Goal: Information Seeking & Learning: Learn about a topic

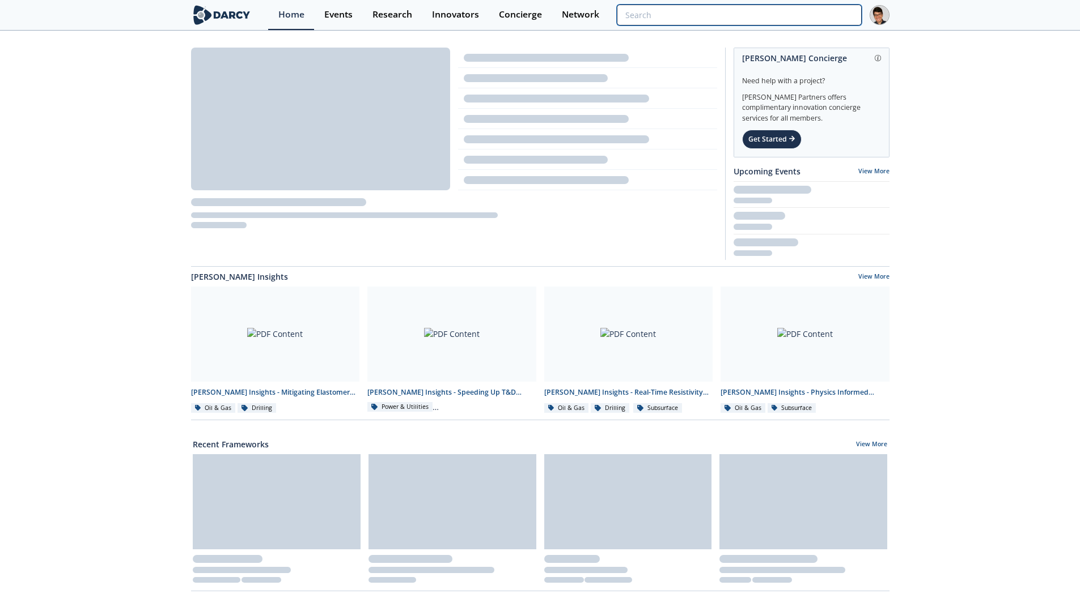
click at [840, 22] on input "search" at bounding box center [739, 15] width 244 height 21
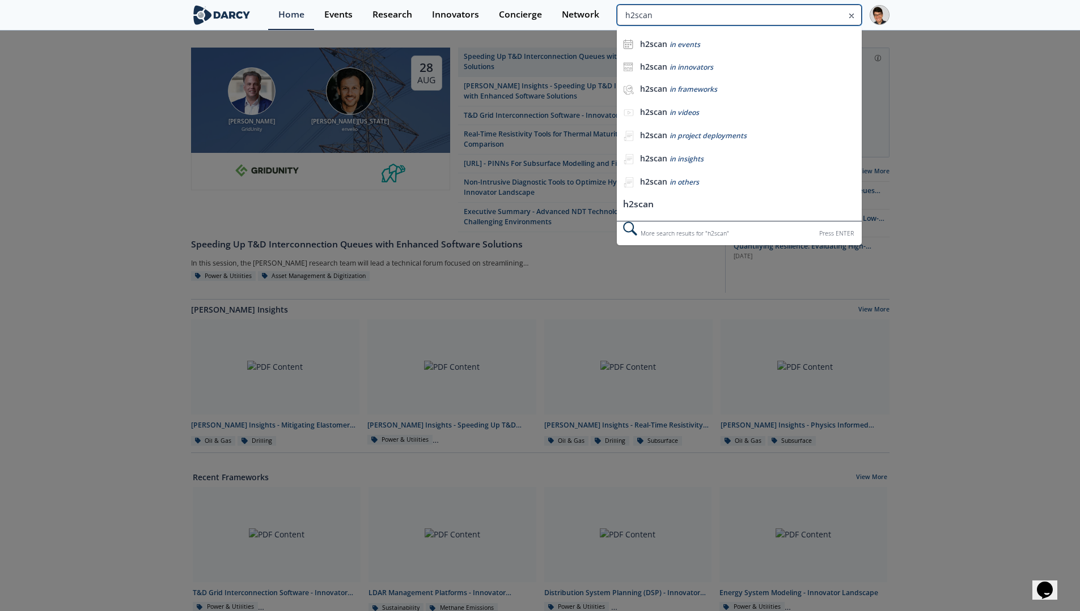
type input "h2scan"
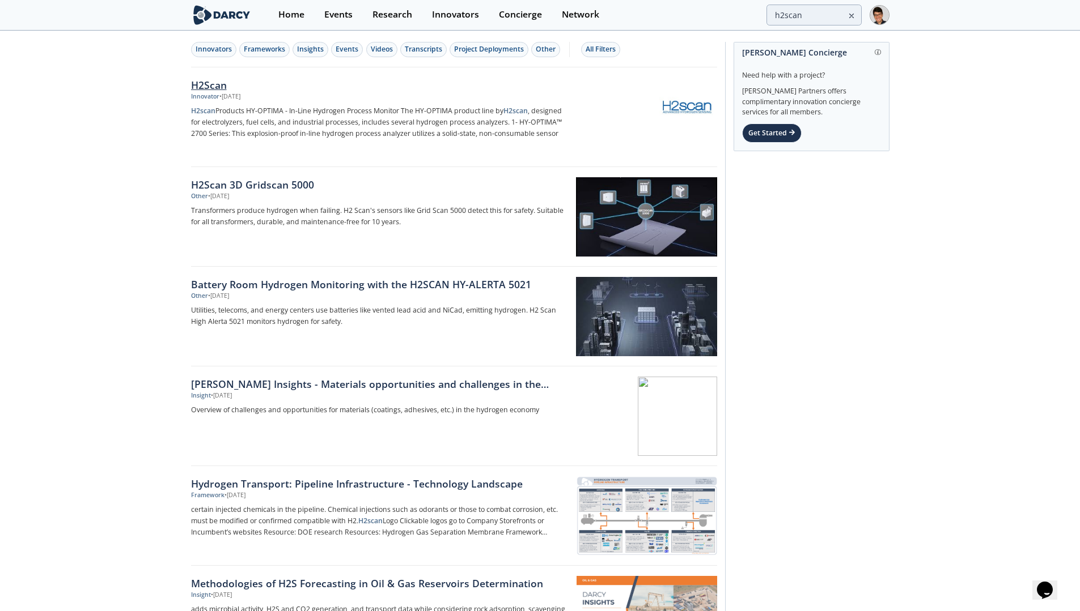
click at [203, 86] on div "H2Scan" at bounding box center [378, 85] width 375 height 15
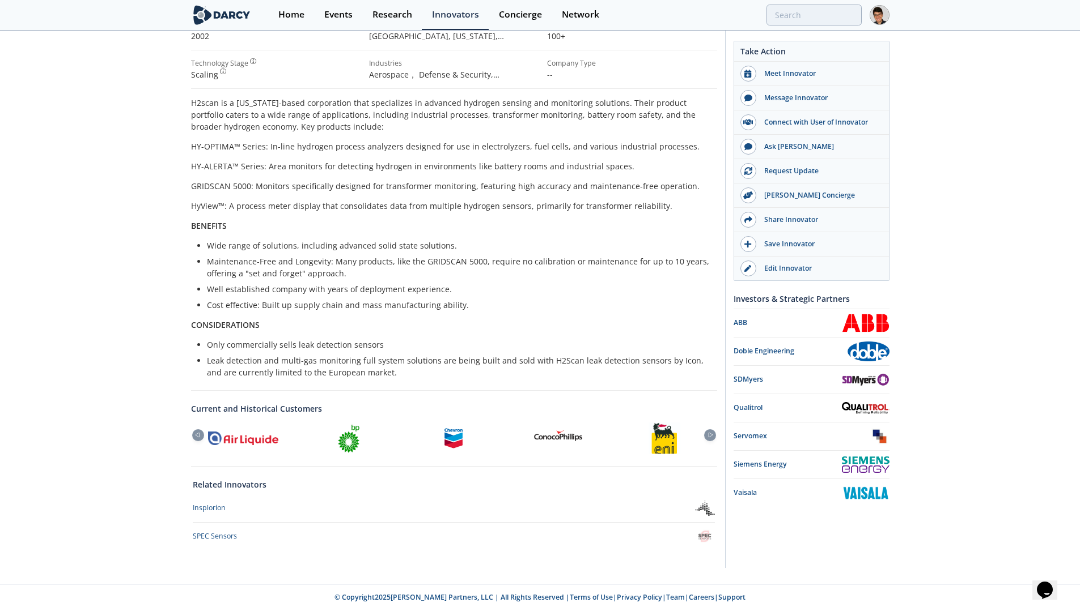
scroll to position [196, 0]
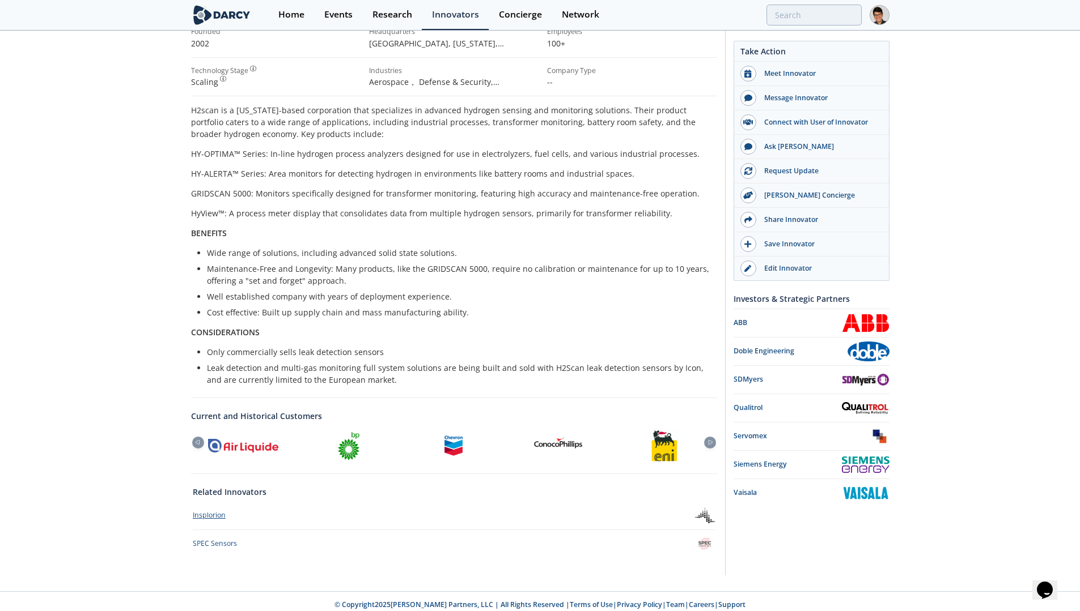
click at [218, 512] on div "Insplorion" at bounding box center [209, 516] width 33 height 10
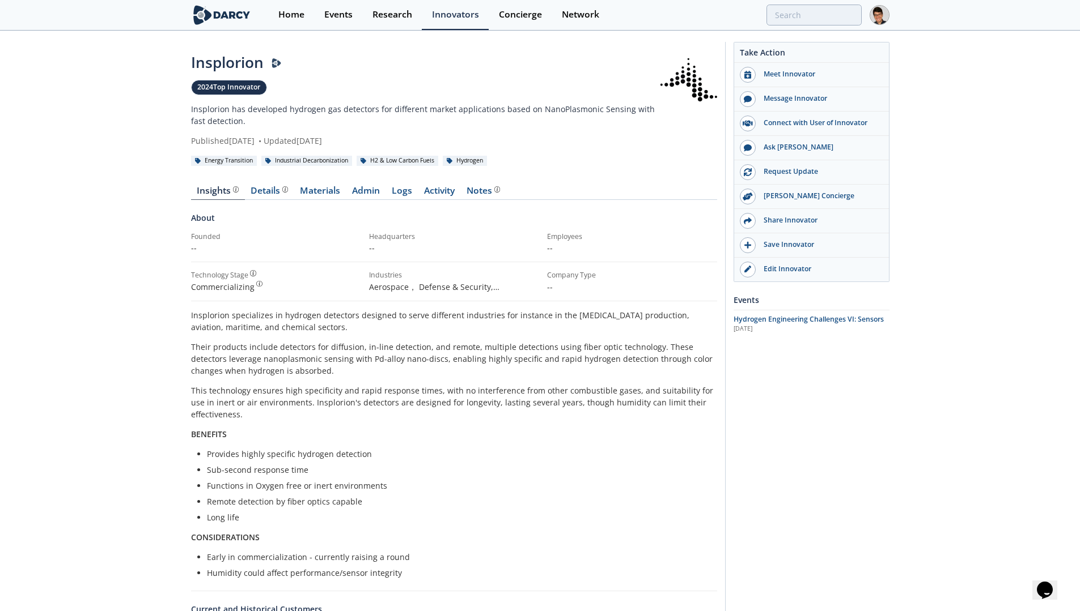
scroll to position [228, 0]
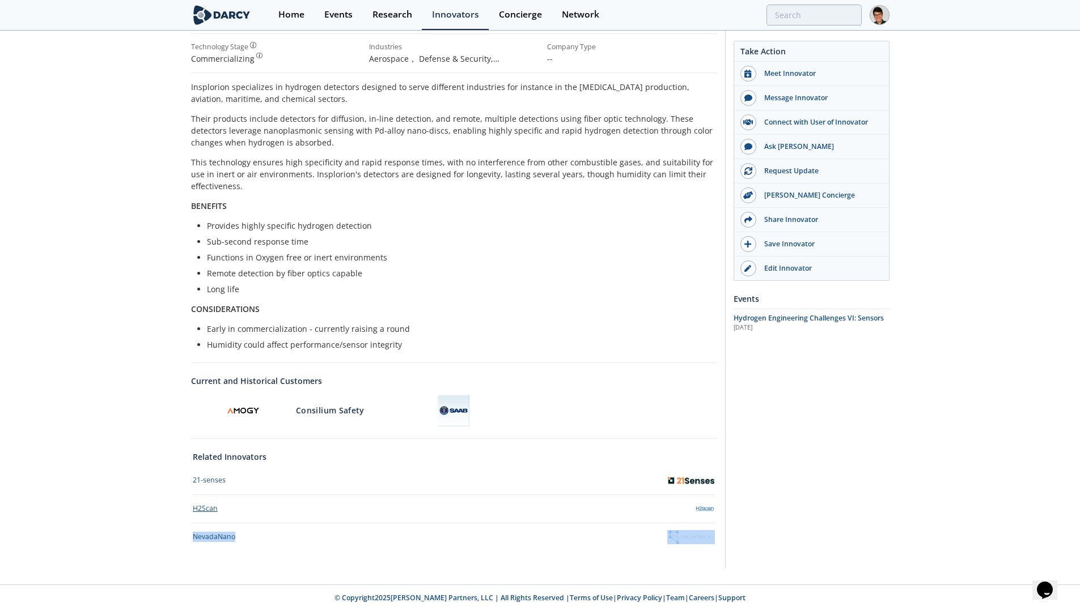
click at [210, 507] on div "H2Scan" at bounding box center [205, 509] width 25 height 10
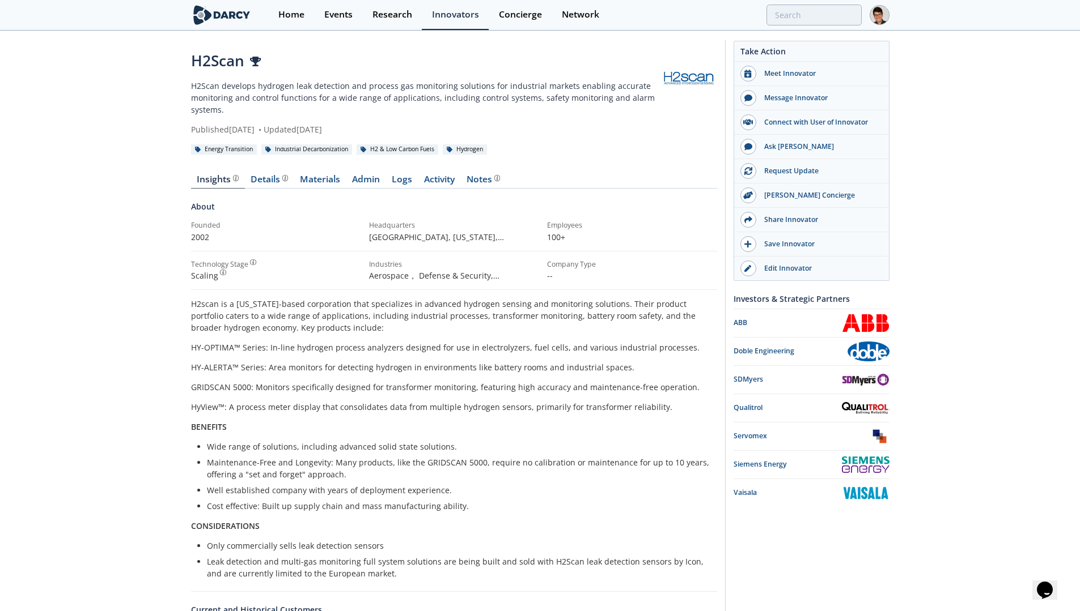
scroll to position [203, 0]
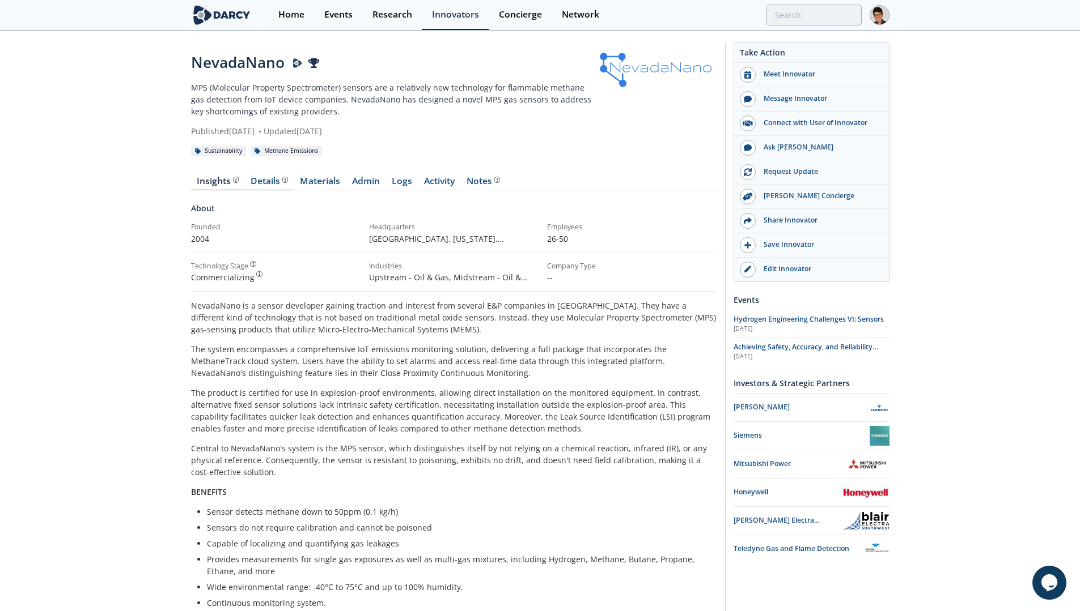
click at [274, 182] on div "Details" at bounding box center [268, 181] width 37 height 9
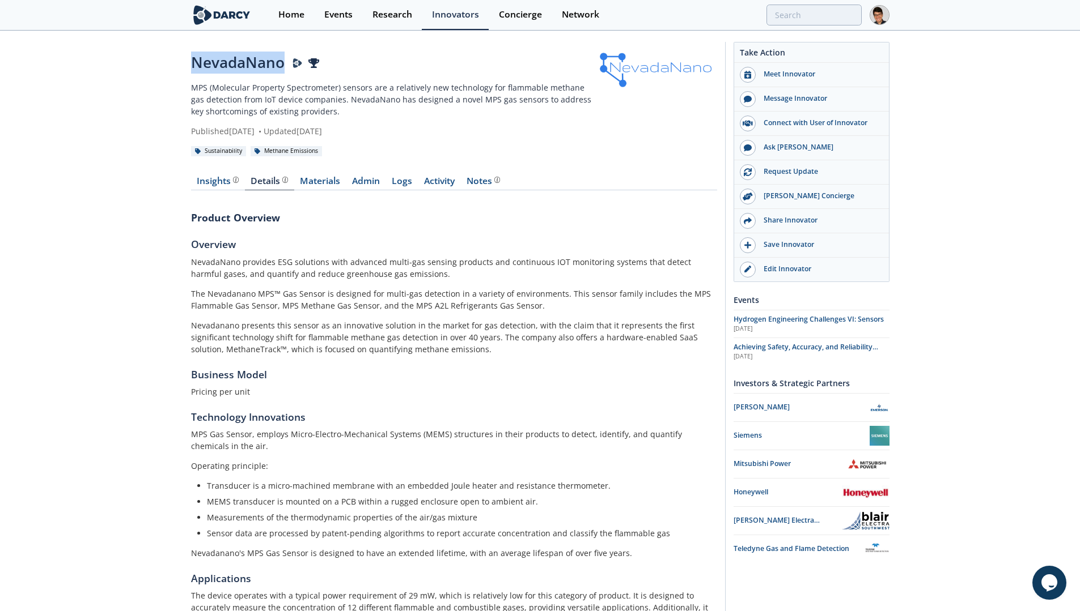
drag, startPoint x: 284, startPoint y: 66, endPoint x: 174, endPoint y: 68, distance: 110.0
click at [174, 68] on div "NevadaNano MPS (Molecular Property Spectrometer) sensors are a relatively new t…" at bounding box center [540, 354] width 1080 height 645
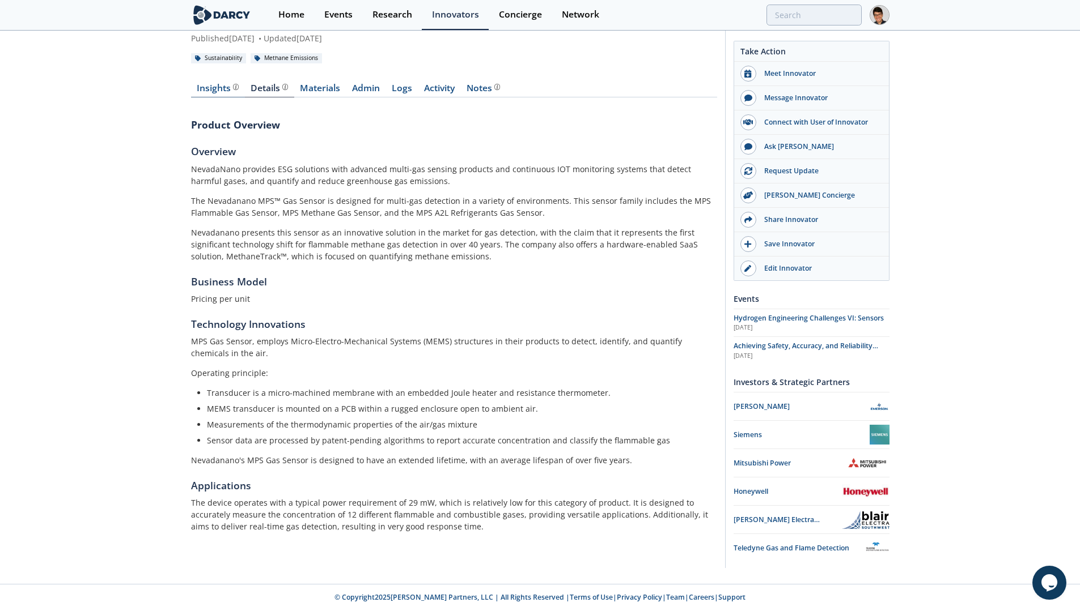
click at [205, 93] on div "Insights" at bounding box center [218, 88] width 42 height 9
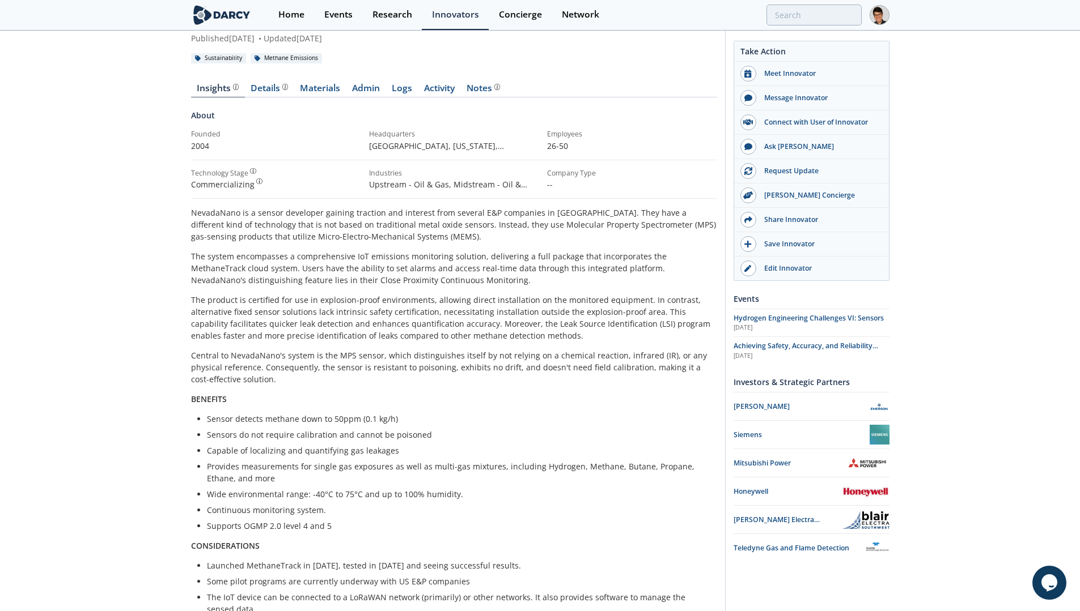
scroll to position [481, 0]
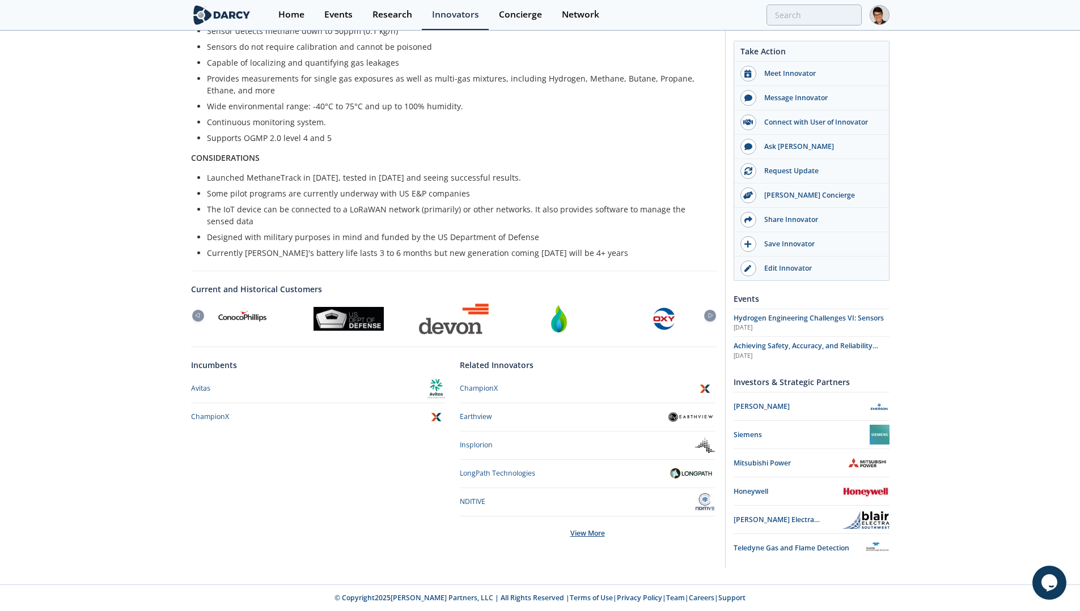
click at [585, 532] on div "View More" at bounding box center [587, 534] width 255 height 34
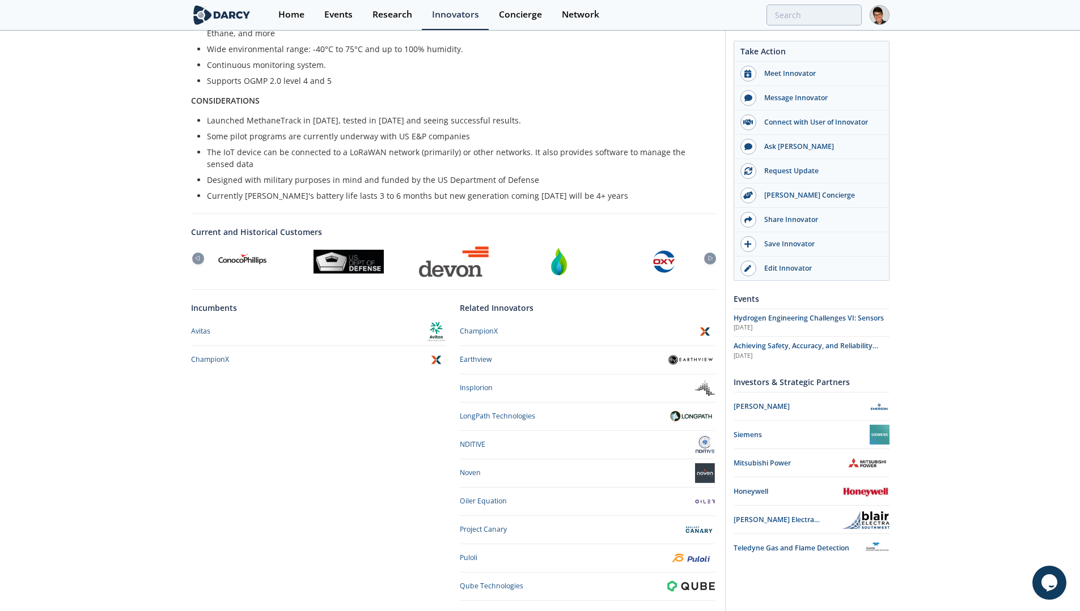
scroll to position [623, 0]
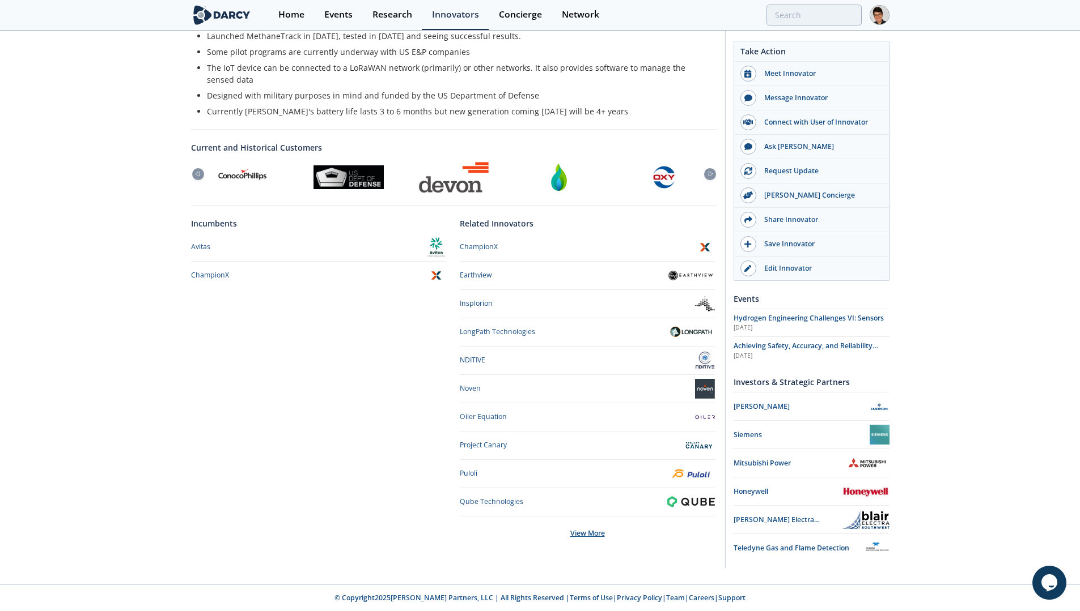
click at [585, 533] on div "View More" at bounding box center [587, 534] width 255 height 34
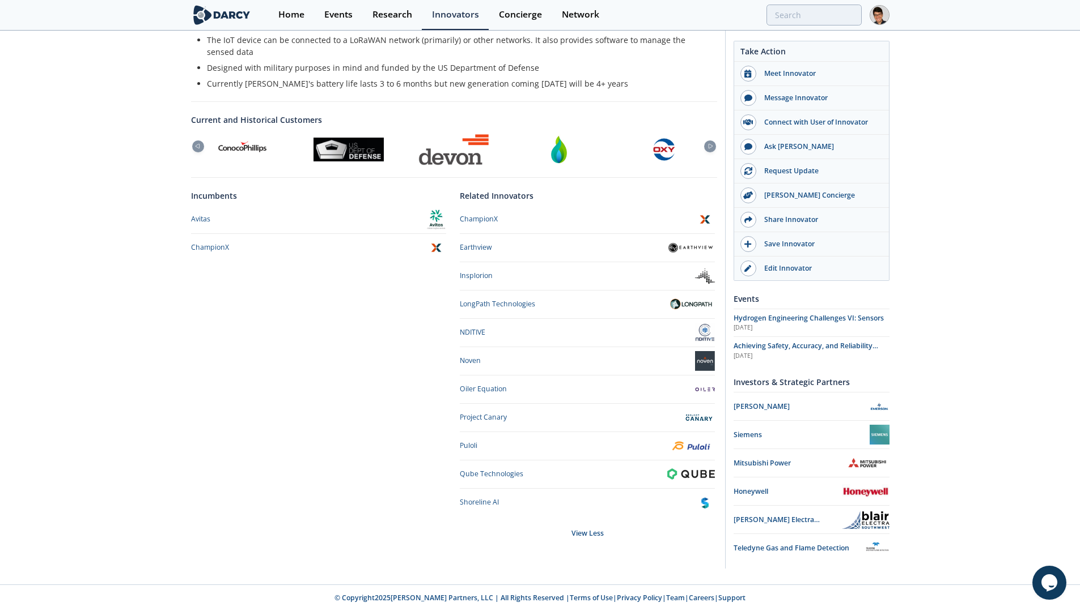
scroll to position [643, 0]
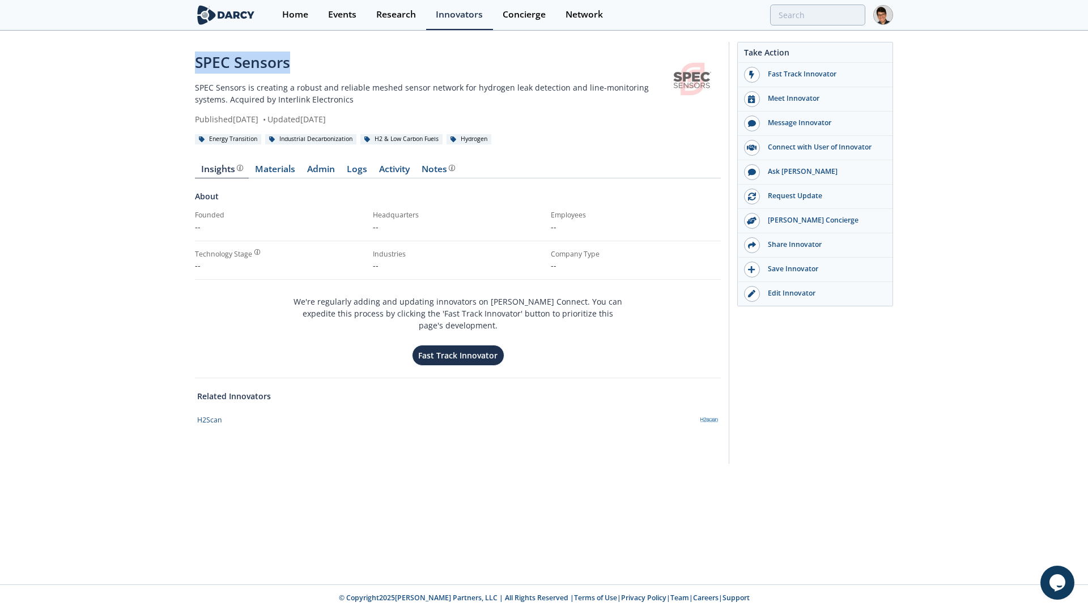
drag, startPoint x: 296, startPoint y: 69, endPoint x: 184, endPoint y: 65, distance: 112.3
click at [184, 65] on div "SPEC Sensors SPEC Sensors is creating a robust and reliable meshed sensor netwo…" at bounding box center [544, 256] width 1088 height 448
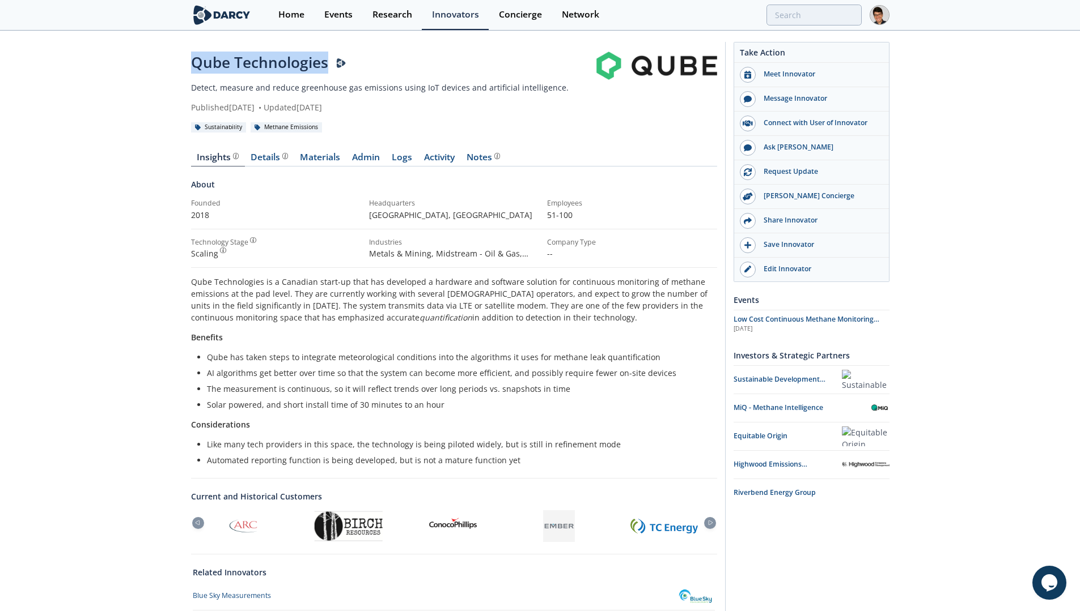
drag, startPoint x: 325, startPoint y: 62, endPoint x: 190, endPoint y: 62, distance: 134.9
click at [162, 62] on div "Qube Technologies Detect, measure and reduce greenhouse gas emissions using IoT…" at bounding box center [540, 412] width 1080 height 761
click at [320, 163] on link "Materials" at bounding box center [320, 160] width 52 height 14
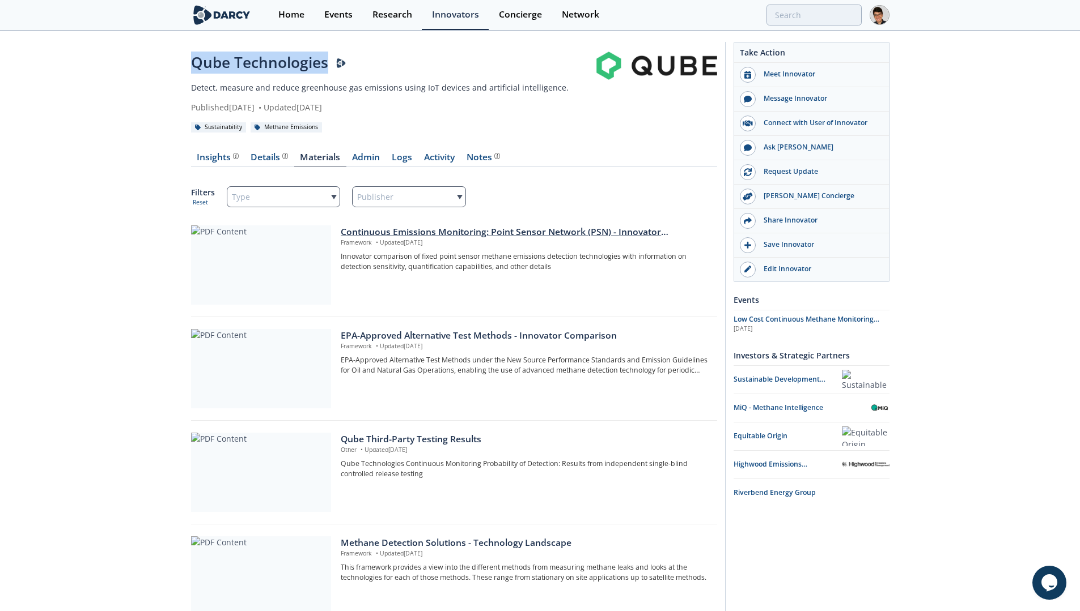
click at [428, 233] on div "Continuous Emissions Monitoring: Point Sensor Network (PSN) - Innovator Compari…" at bounding box center [525, 233] width 368 height 14
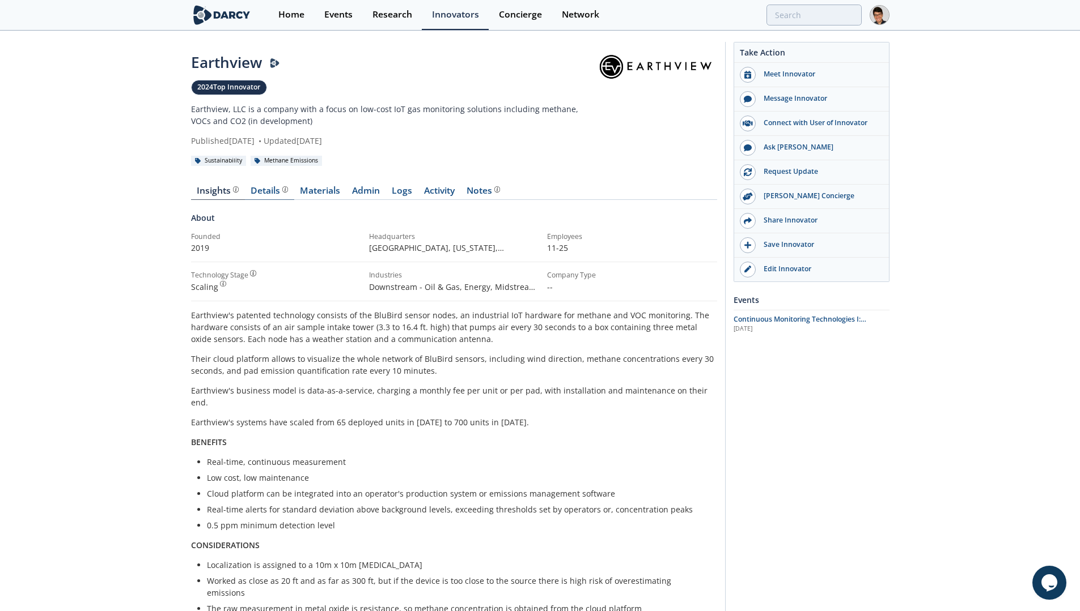
click at [274, 195] on div "Details" at bounding box center [268, 190] width 37 height 9
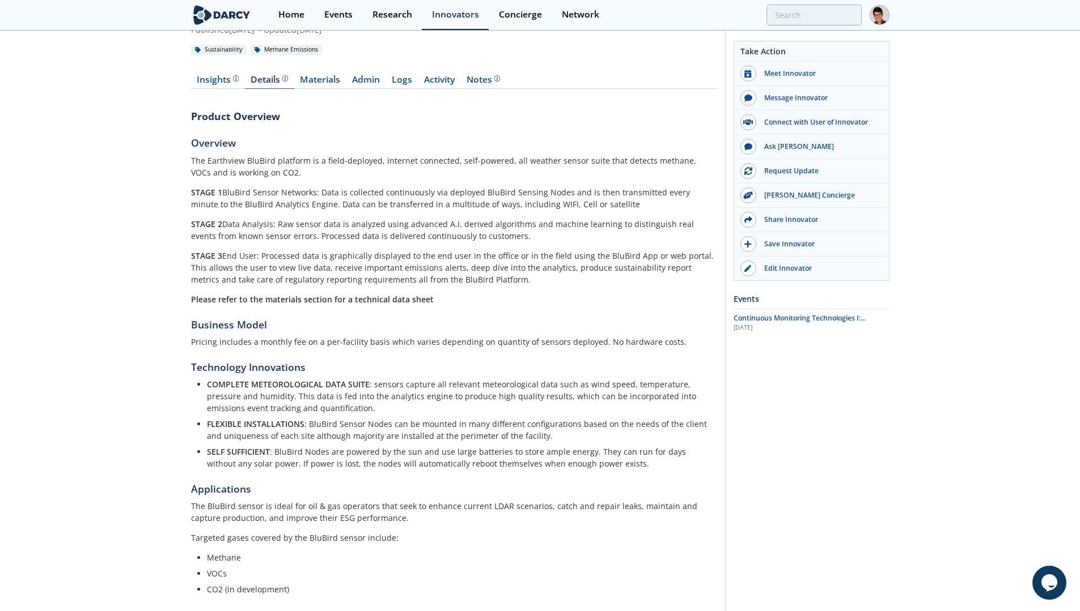
scroll to position [138, 0]
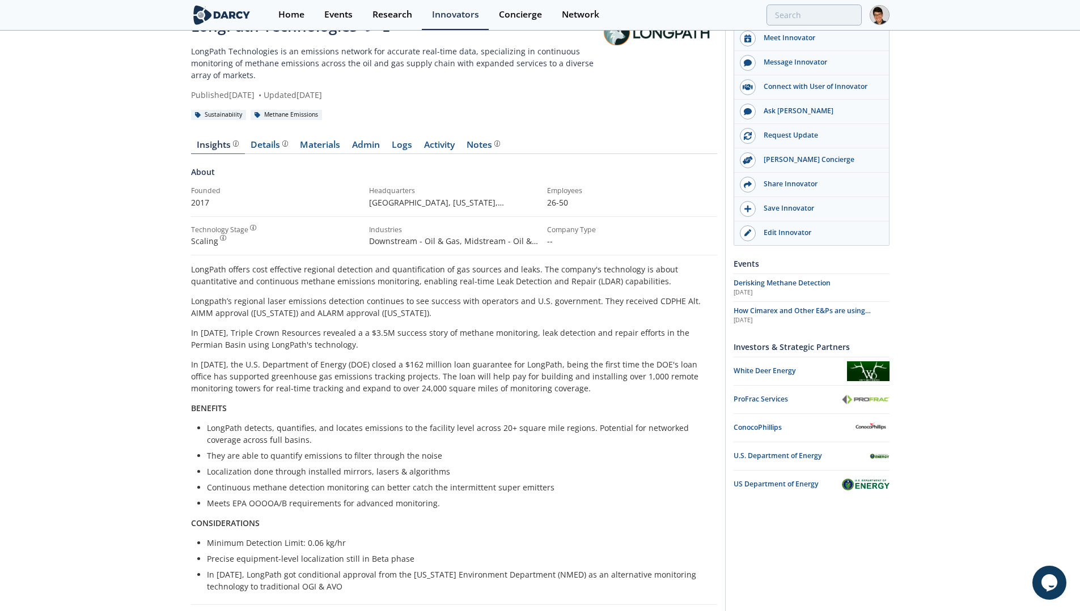
scroll to position [60, 0]
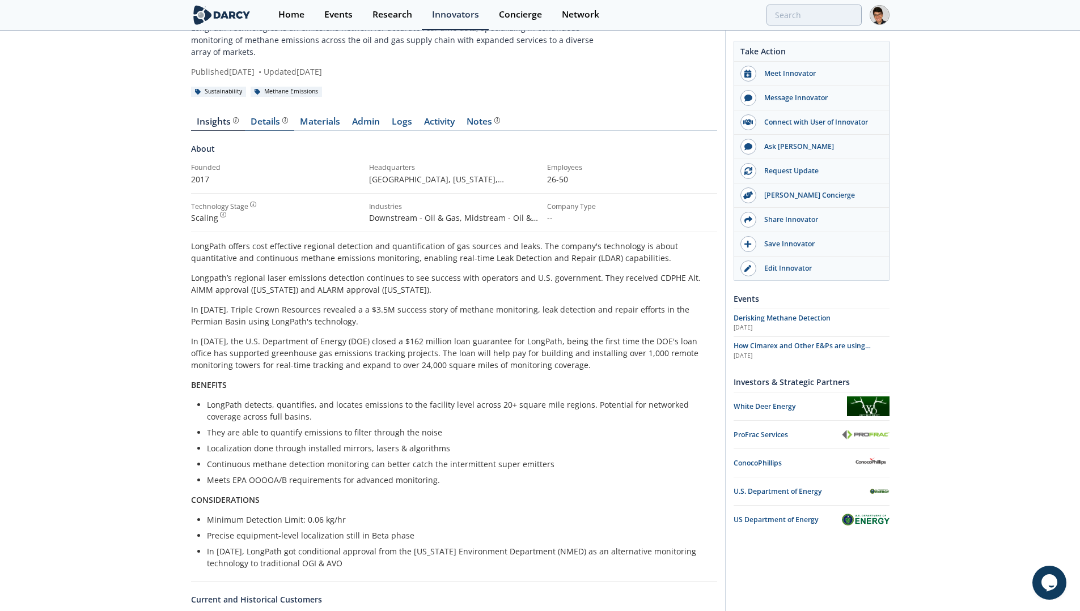
click at [263, 124] on div "Details" at bounding box center [268, 121] width 37 height 9
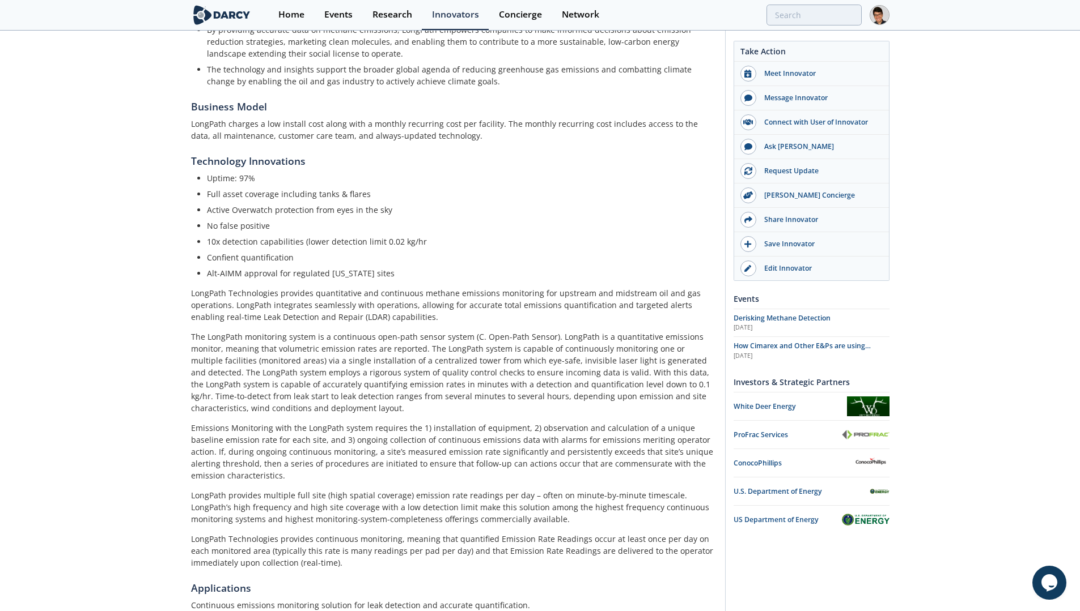
scroll to position [676, 0]
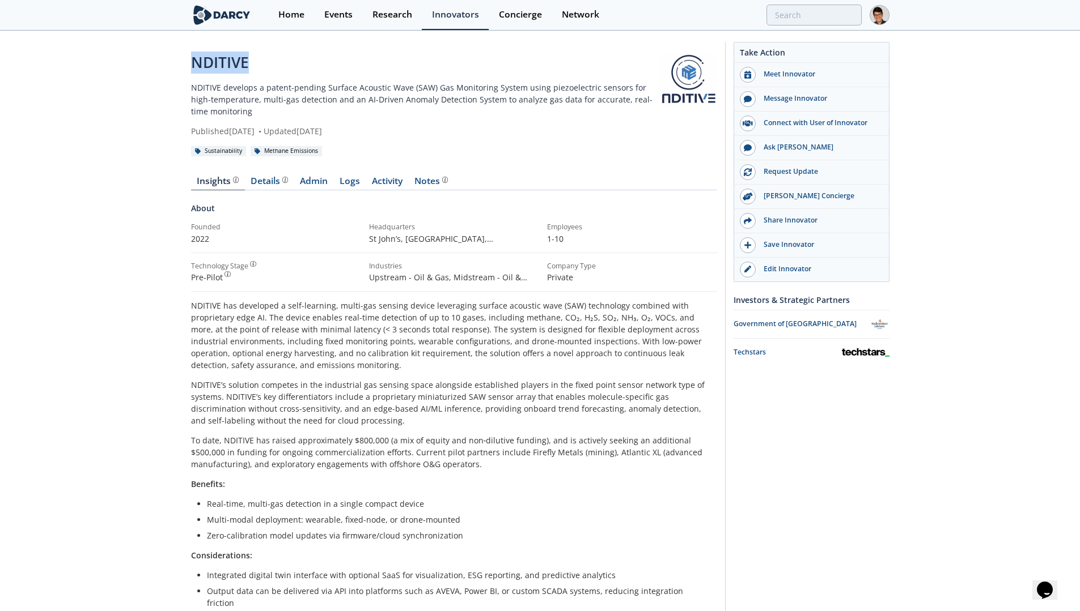
drag, startPoint x: 256, startPoint y: 62, endPoint x: 179, endPoint y: 65, distance: 76.5
click at [179, 65] on div "NDITIVE NDITIVE develops a patent-pending Surface Acoustic Wave (SAW) Gas Monit…" at bounding box center [540, 473] width 1080 height 883
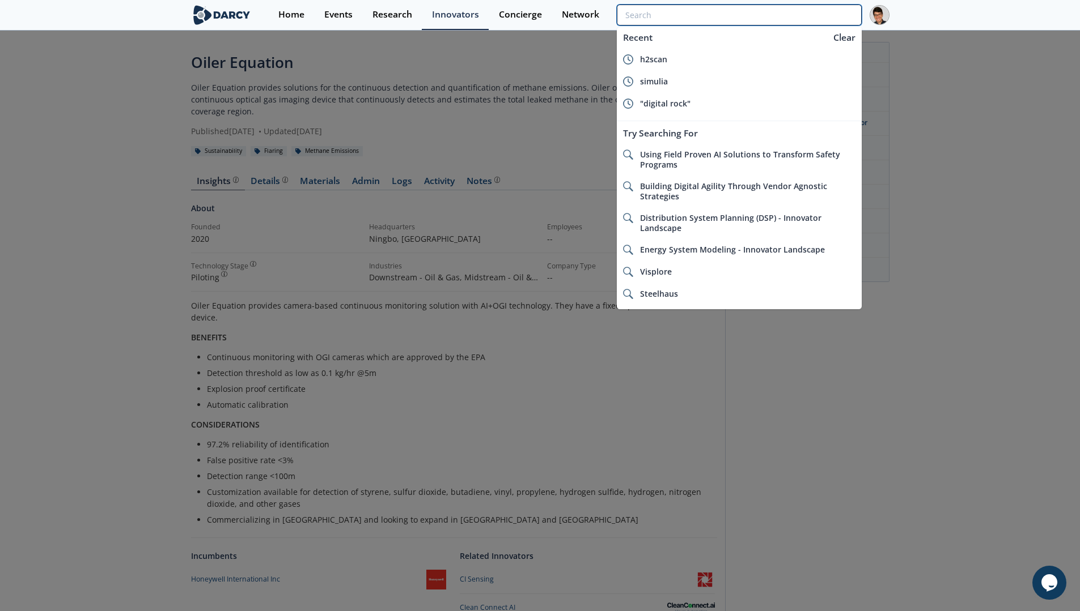
click at [806, 10] on input "search" at bounding box center [739, 15] width 244 height 21
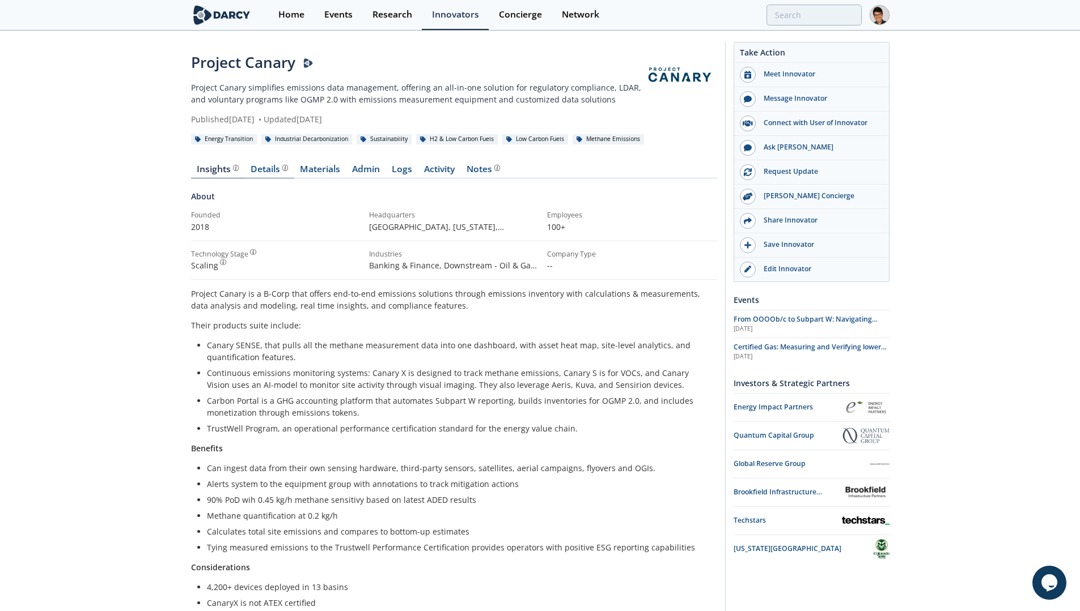
click at [261, 167] on div "Details Product overview, business model, technology and applications as added …" at bounding box center [268, 169] width 37 height 9
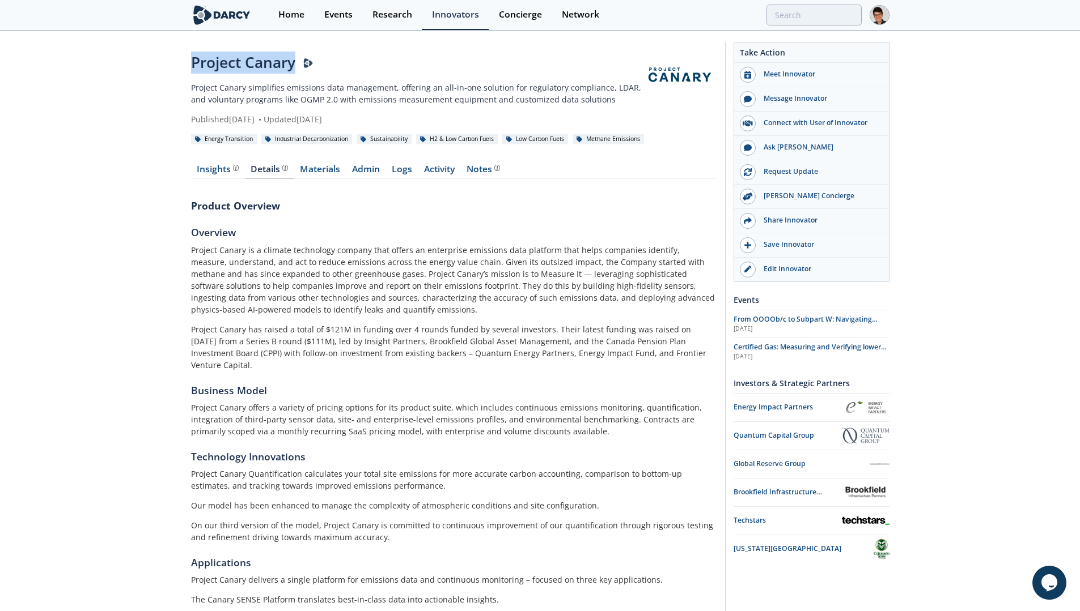
drag, startPoint x: 296, startPoint y: 61, endPoint x: 190, endPoint y: 66, distance: 106.1
click at [190, 66] on div "Project Canary Darcy Presenter Project Canary simplifies emissions data managem…" at bounding box center [540, 364] width 1080 height 665
